Goal: Browse casually

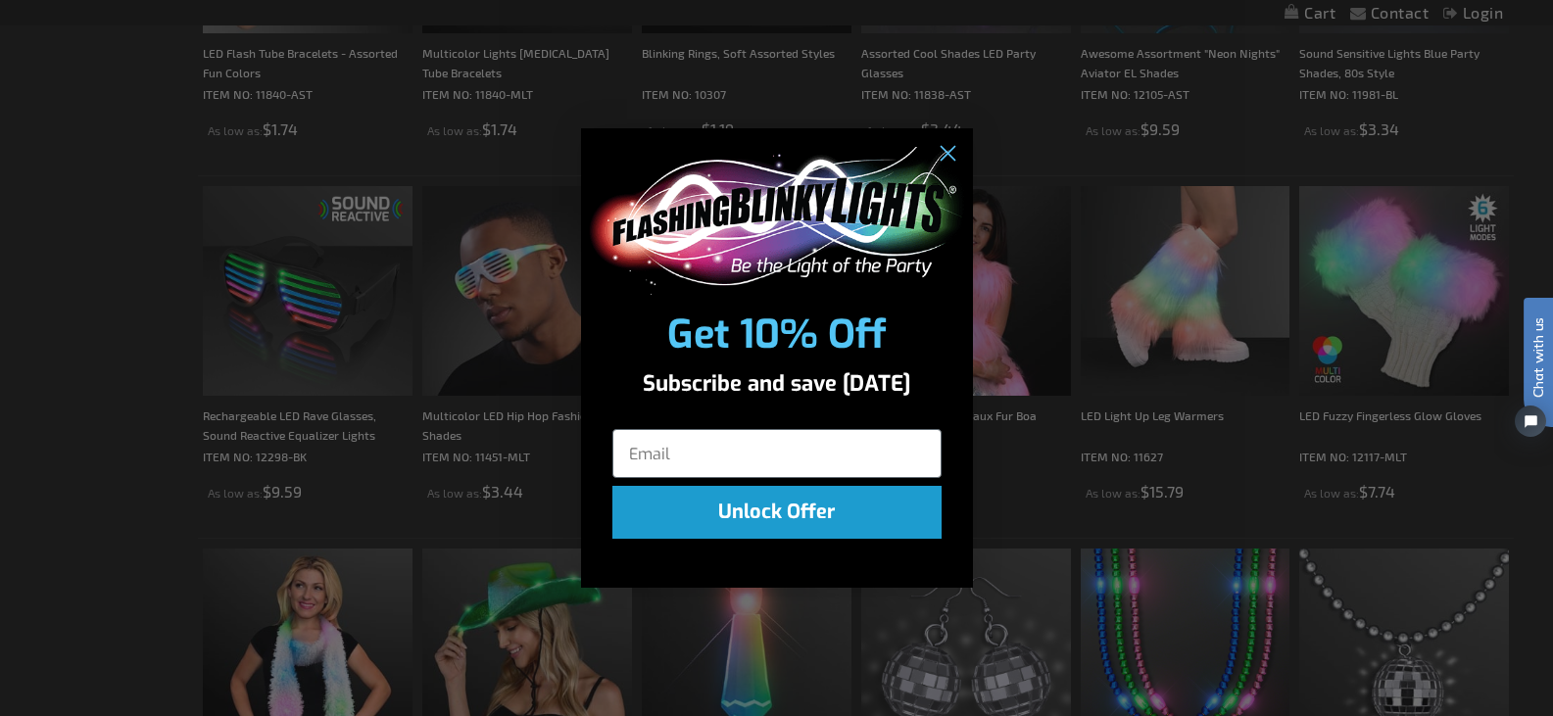
scroll to position [644, 0]
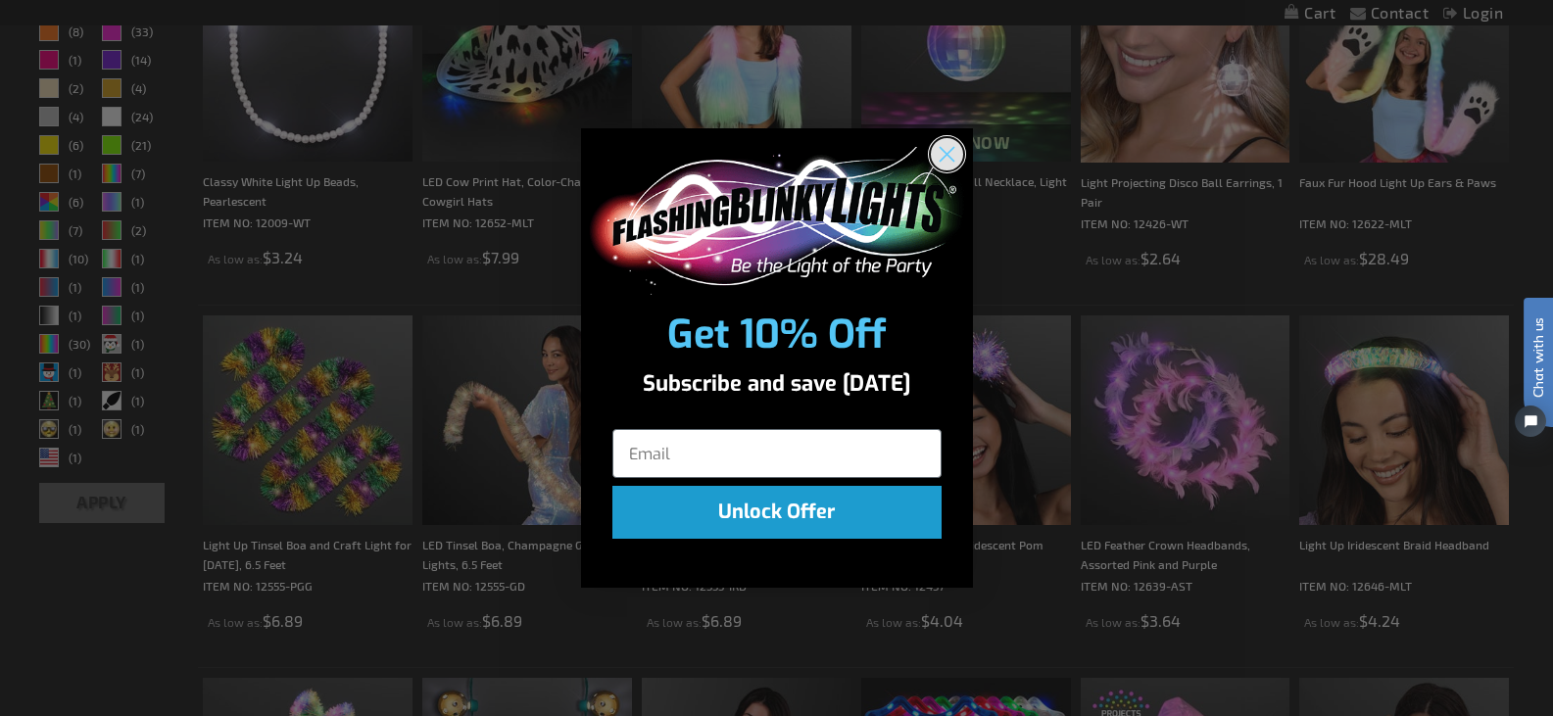
click at [945, 153] on icon "Close dialog" at bounding box center [947, 155] width 14 height 14
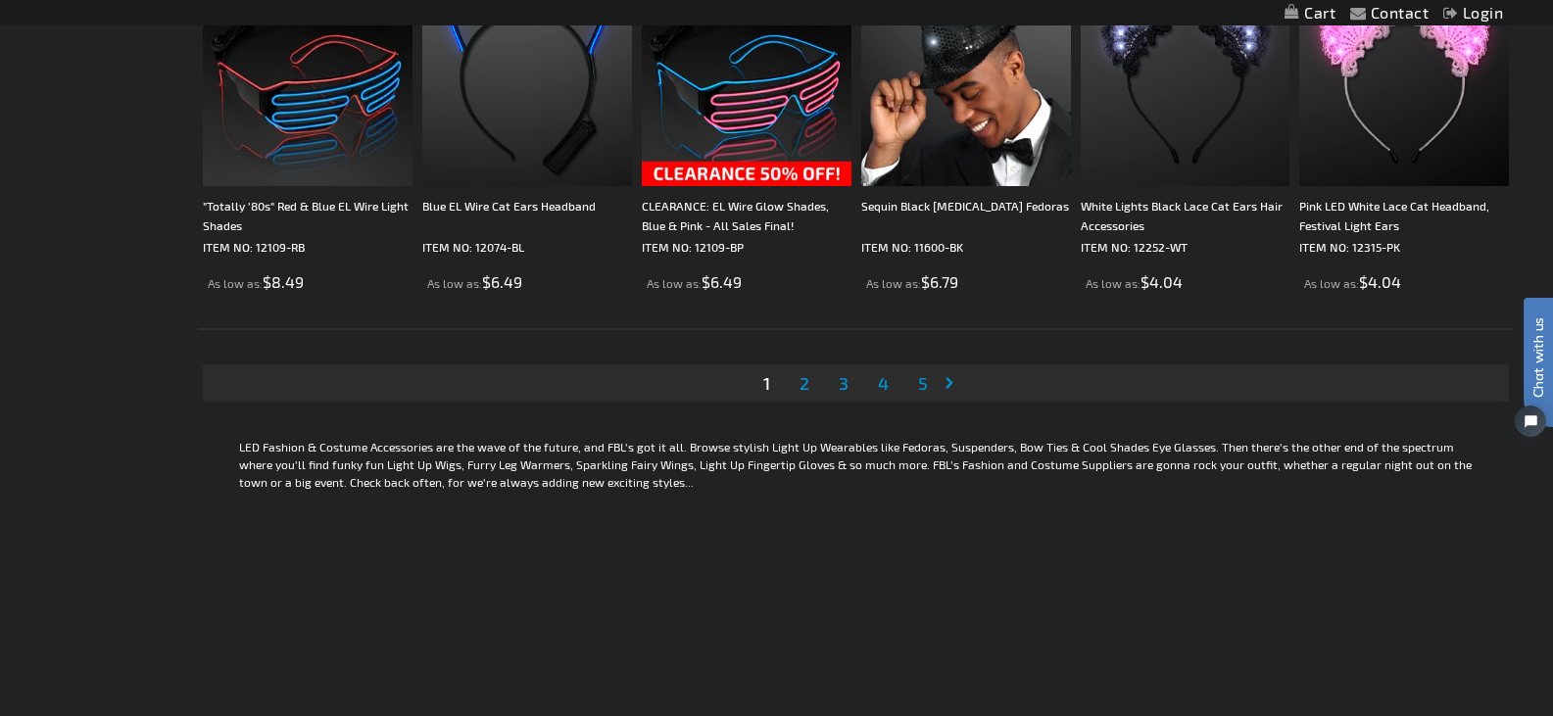
scroll to position [3891, 0]
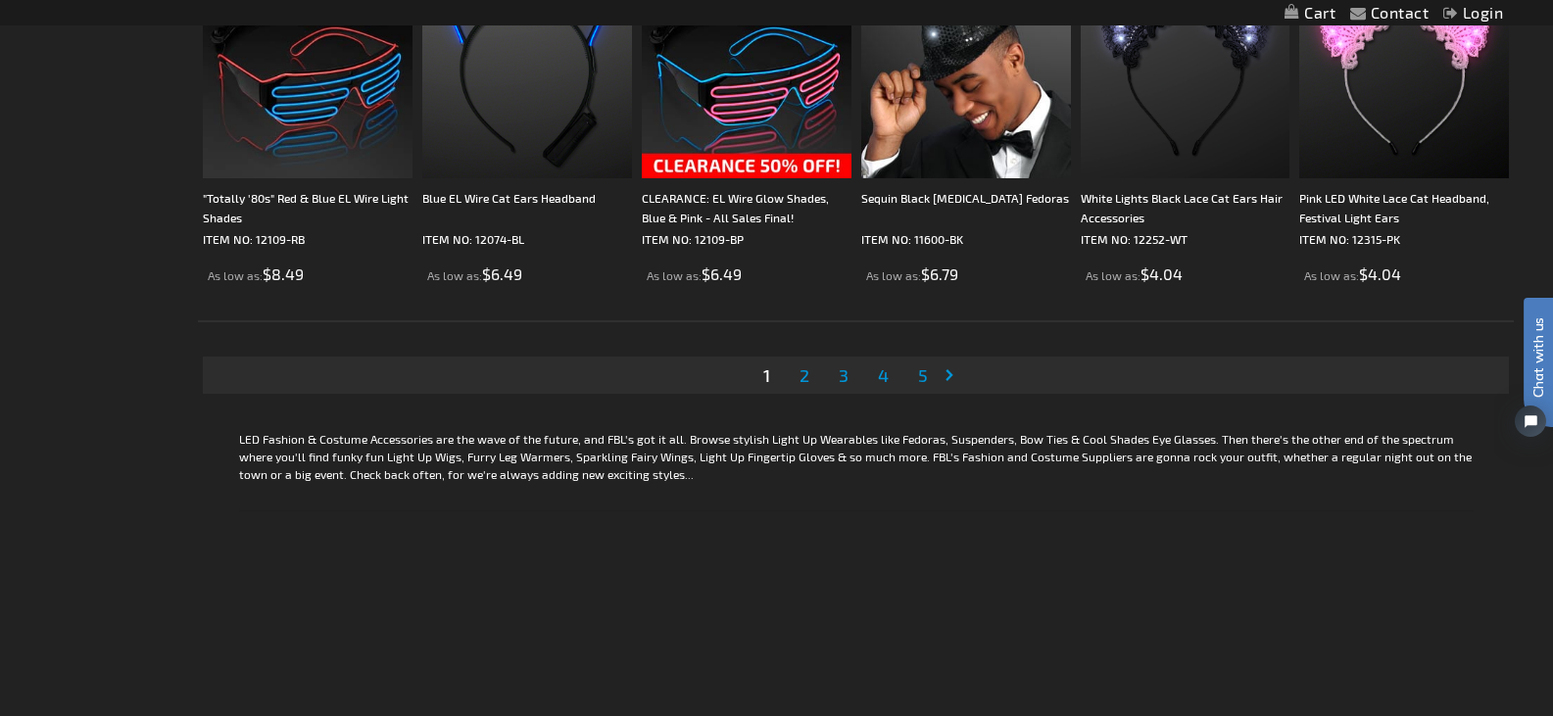
drag, startPoint x: 1559, startPoint y: 160, endPoint x: 1559, endPoint y: 586, distance: 426.2
click at [802, 372] on span "2" at bounding box center [805, 375] width 10 height 22
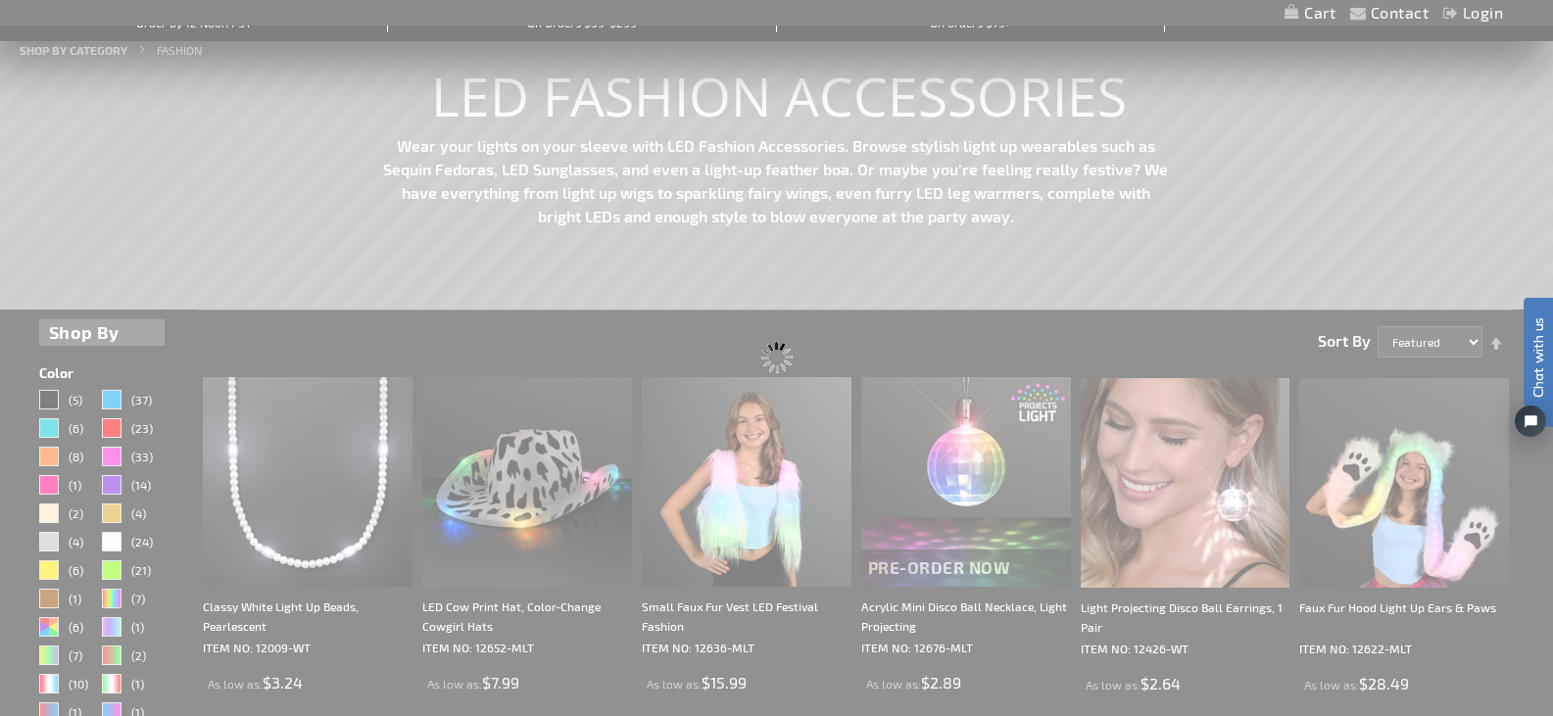
scroll to position [0, 0]
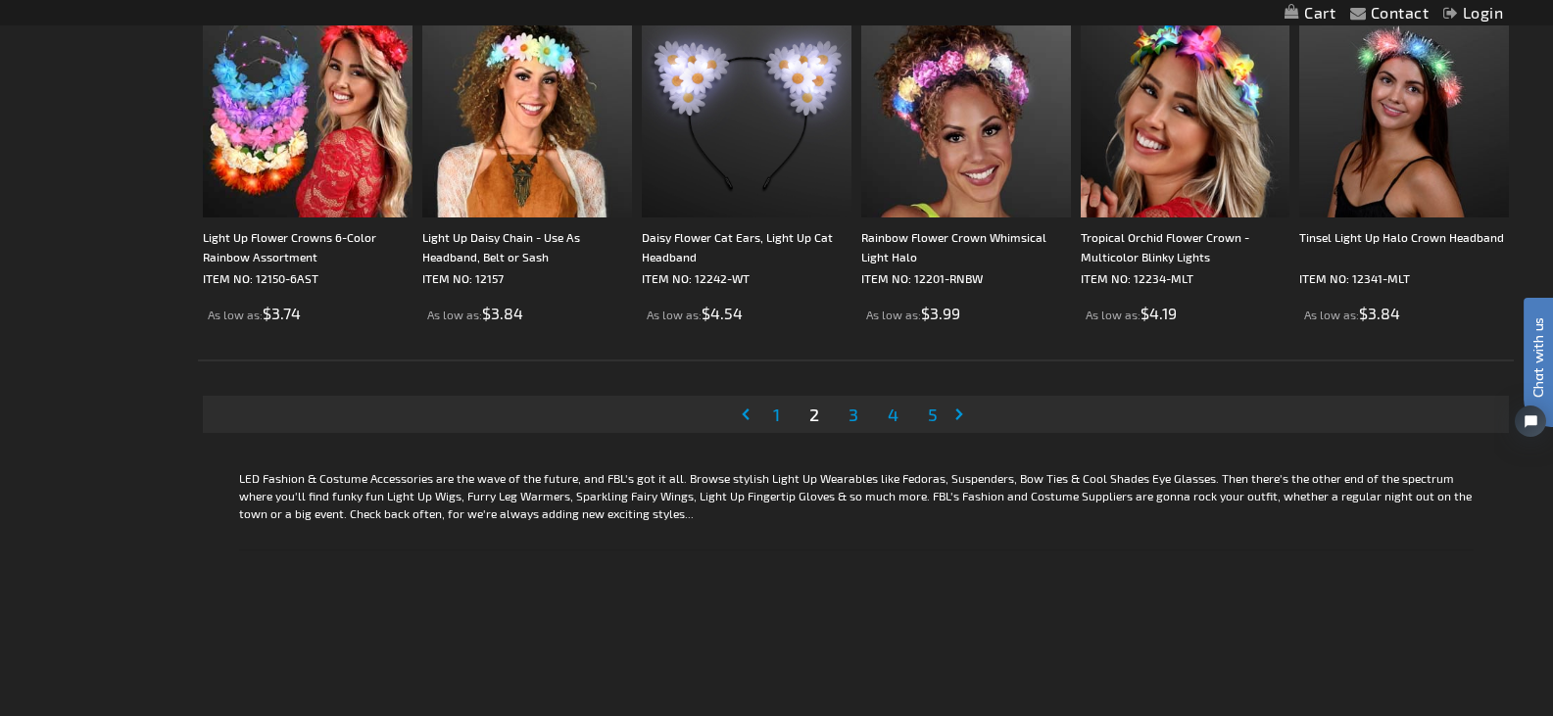
scroll to position [4001, 0]
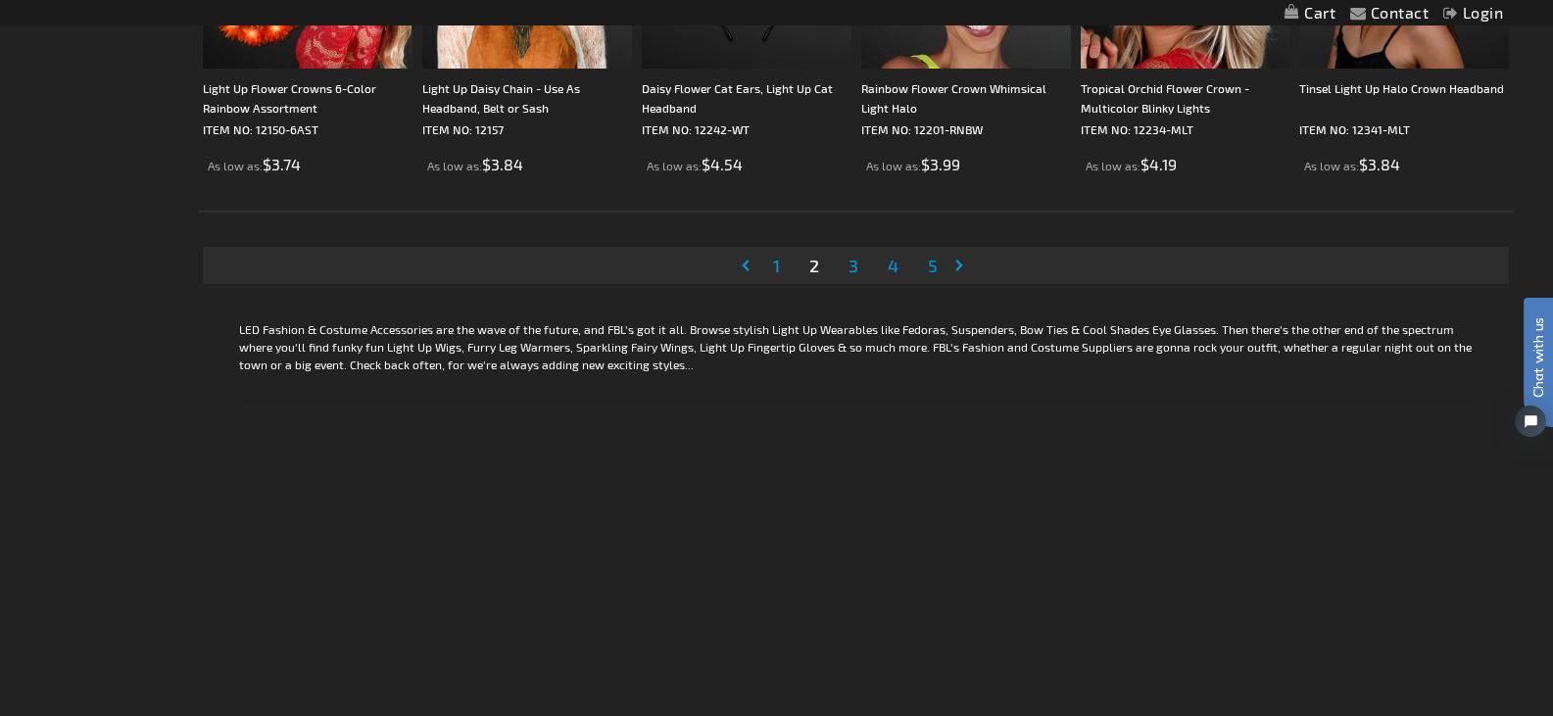
click at [856, 265] on span "3" at bounding box center [854, 266] width 10 height 22
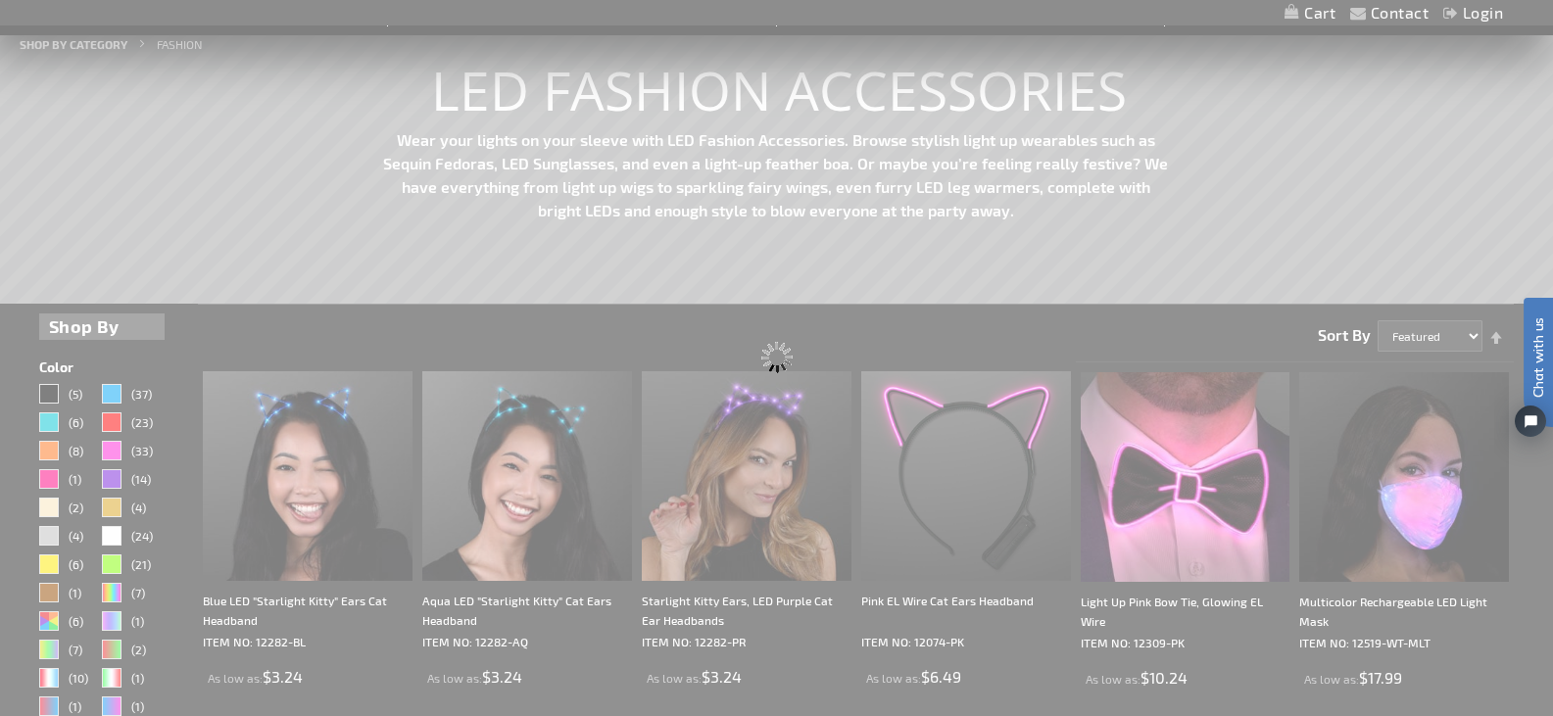
scroll to position [0, 0]
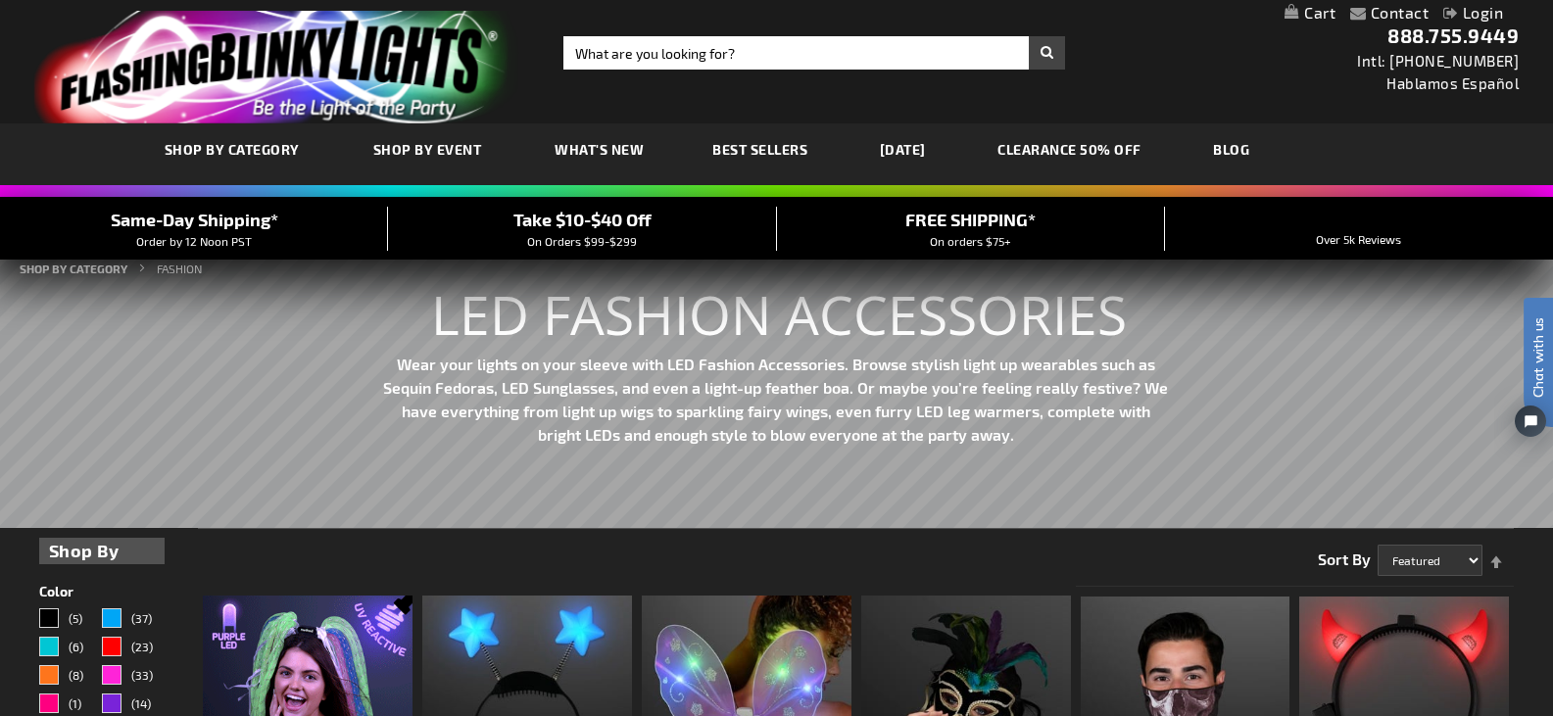
click at [304, 633] on img at bounding box center [308, 701] width 210 height 210
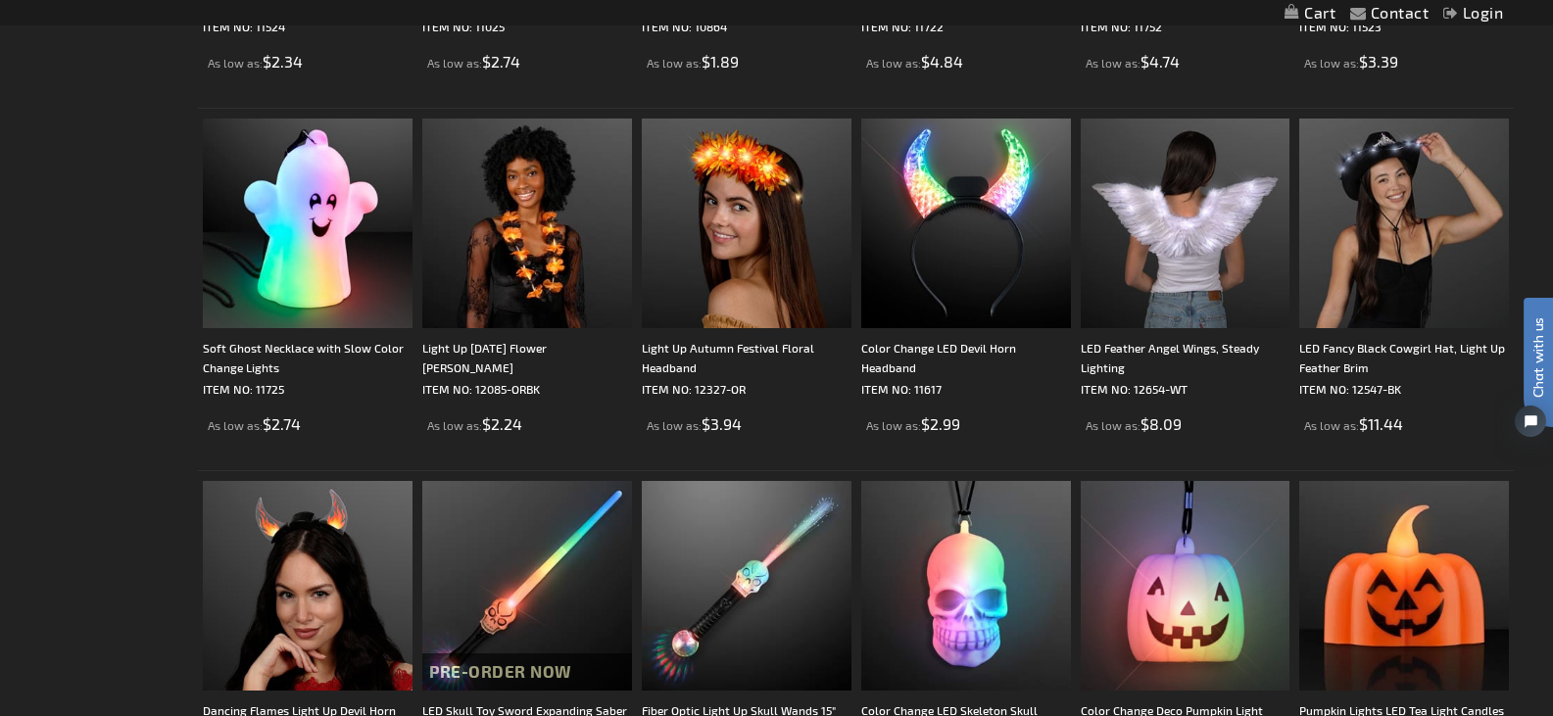
scroll to position [2633, 0]
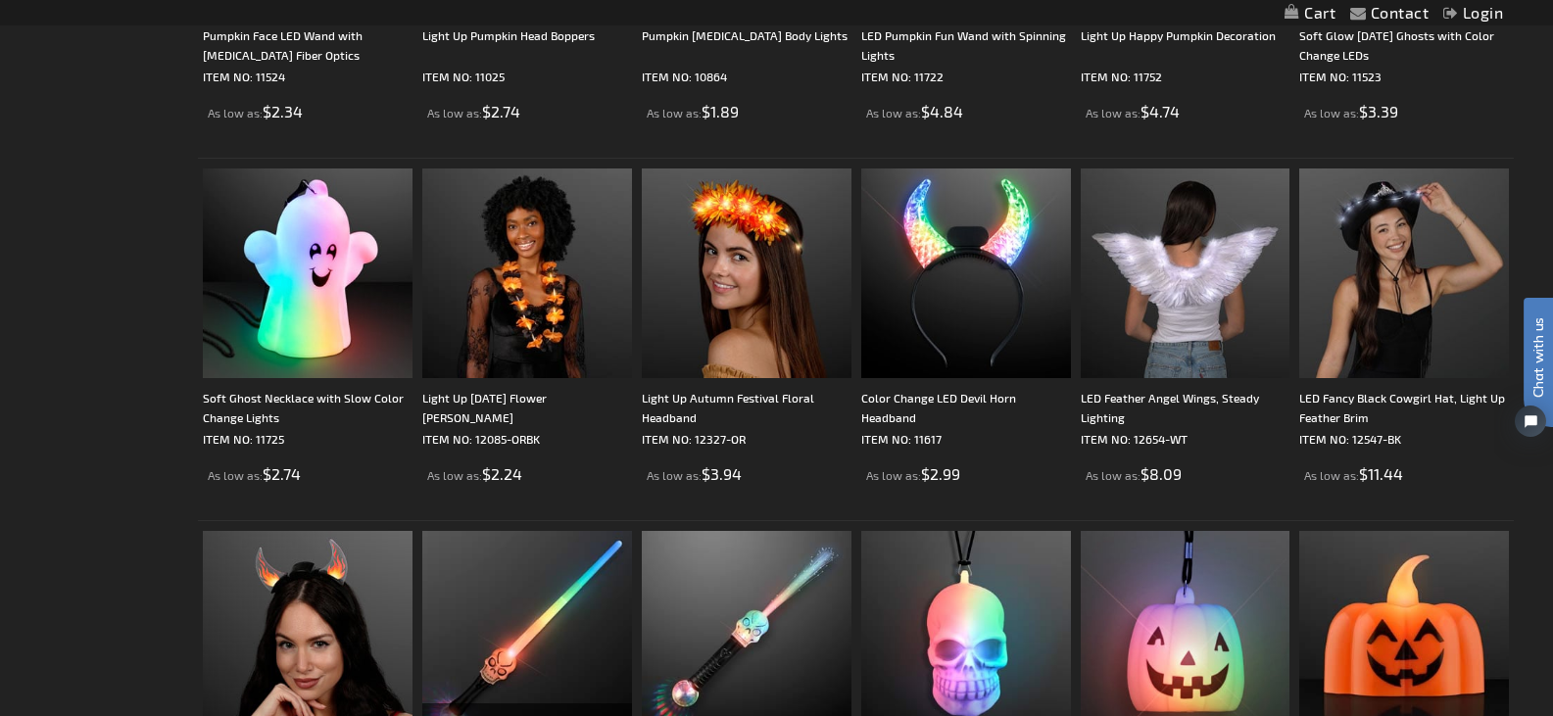
drag, startPoint x: 1559, startPoint y: 39, endPoint x: 1553, endPoint y: 401, distance: 361.6
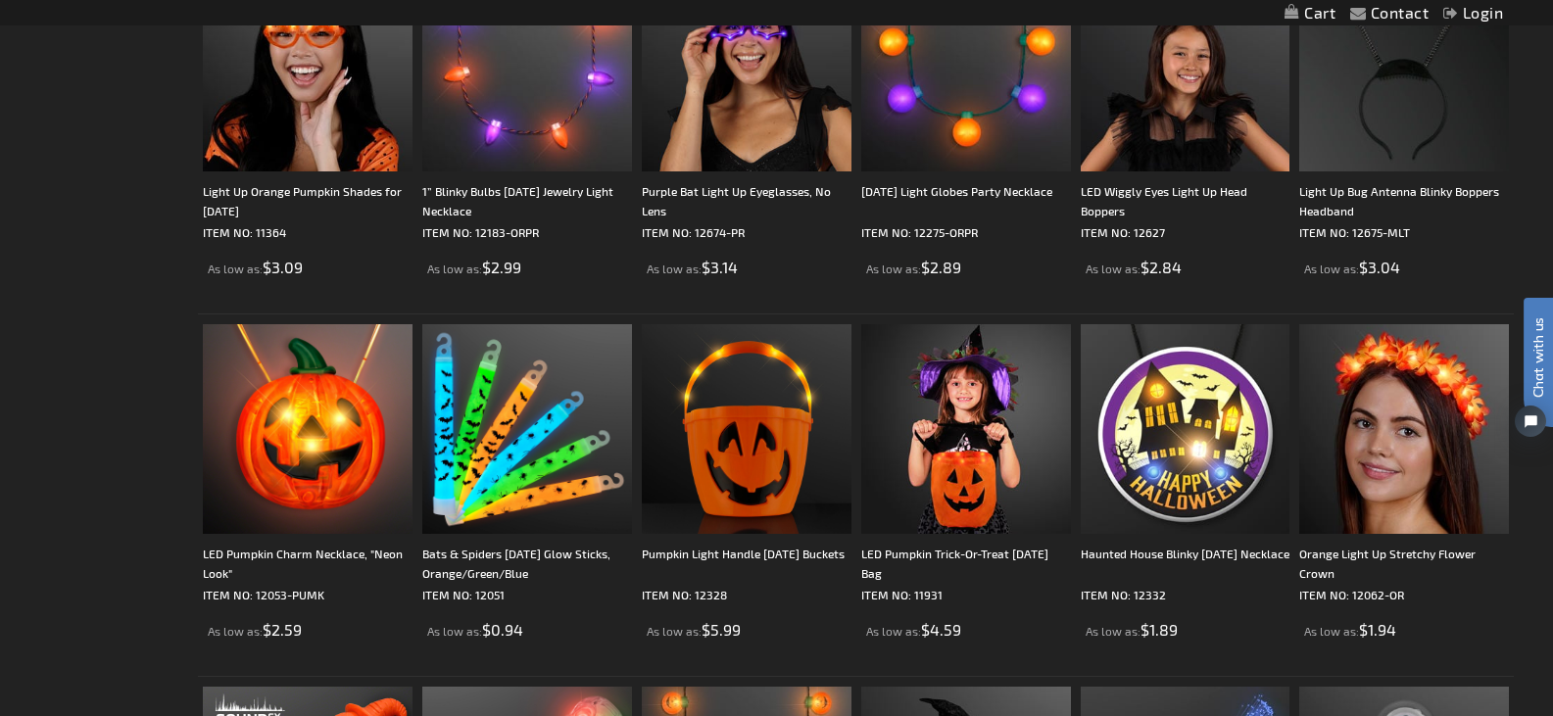
scroll to position [0, 0]
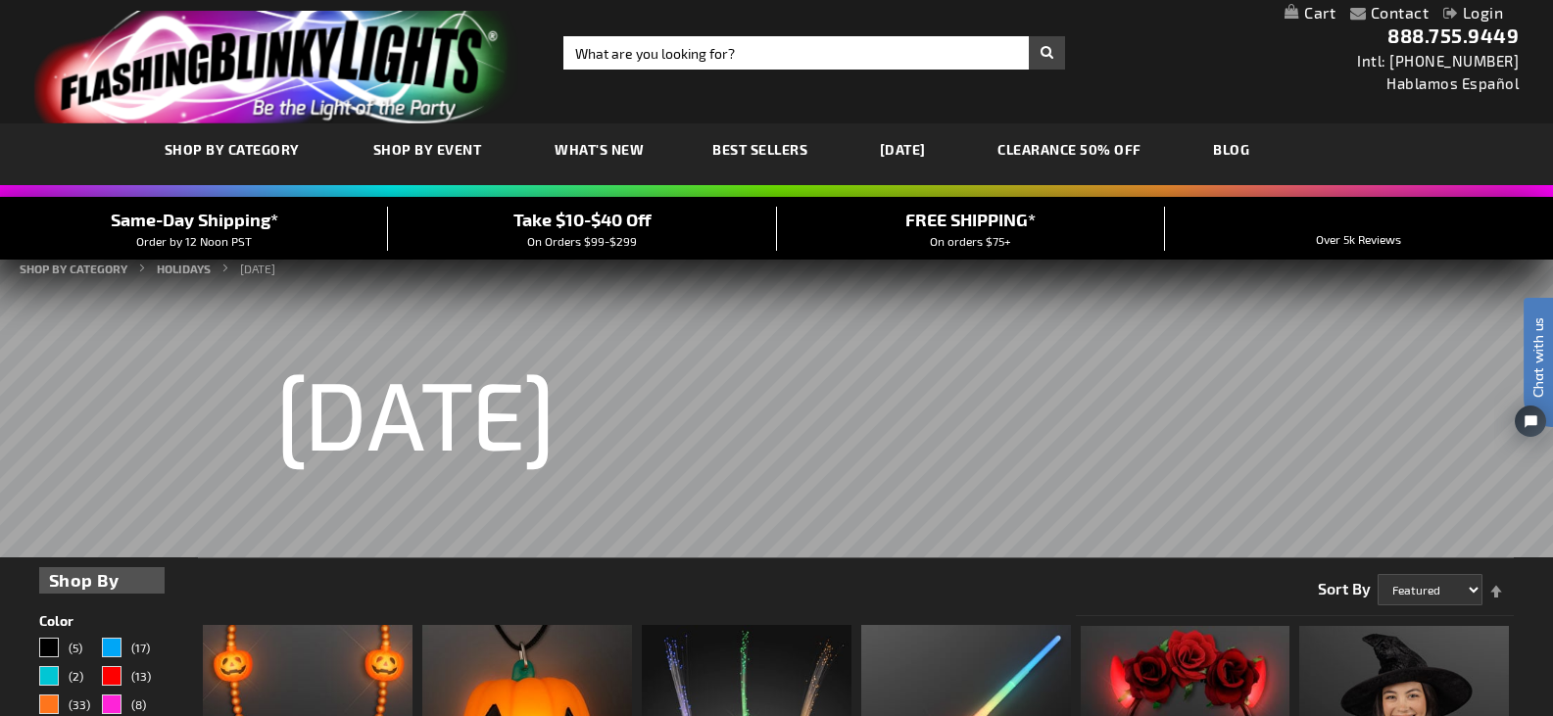
click at [736, 141] on span "Best Sellers" at bounding box center [759, 149] width 95 height 17
